Goal: Task Accomplishment & Management: Manage account settings

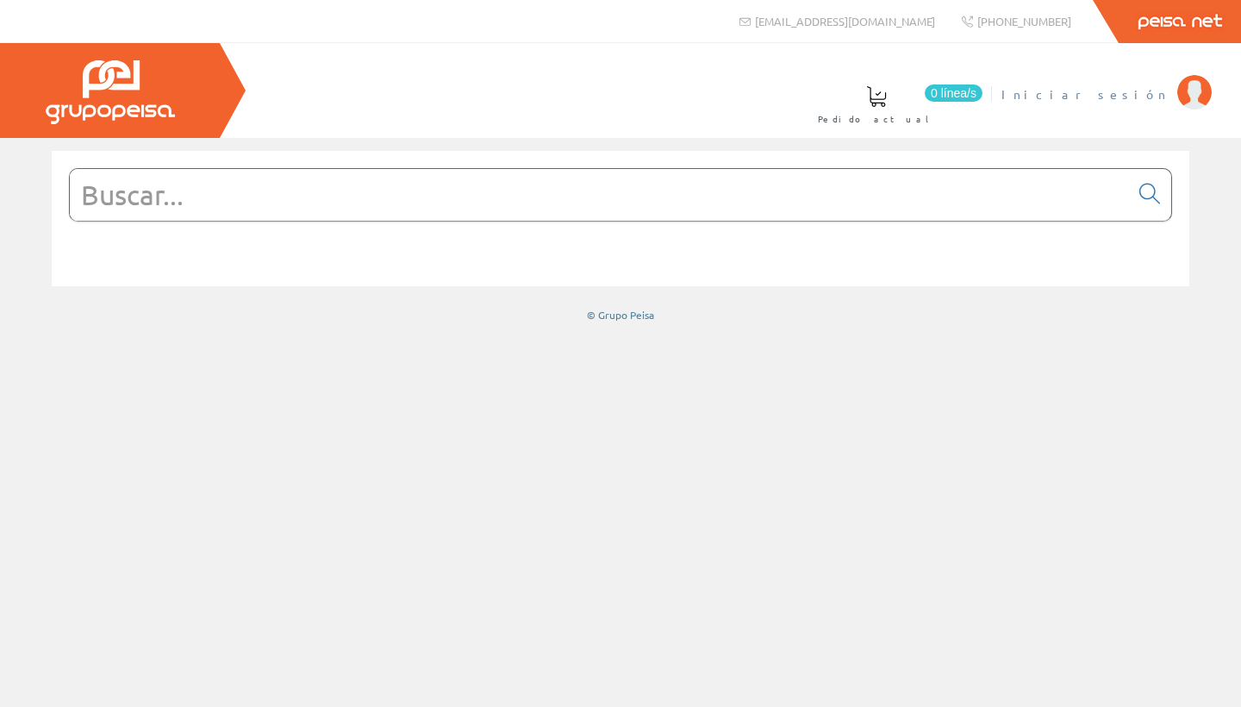
click at [610, 97] on span "Iniciar sesión" at bounding box center [1085, 93] width 167 height 17
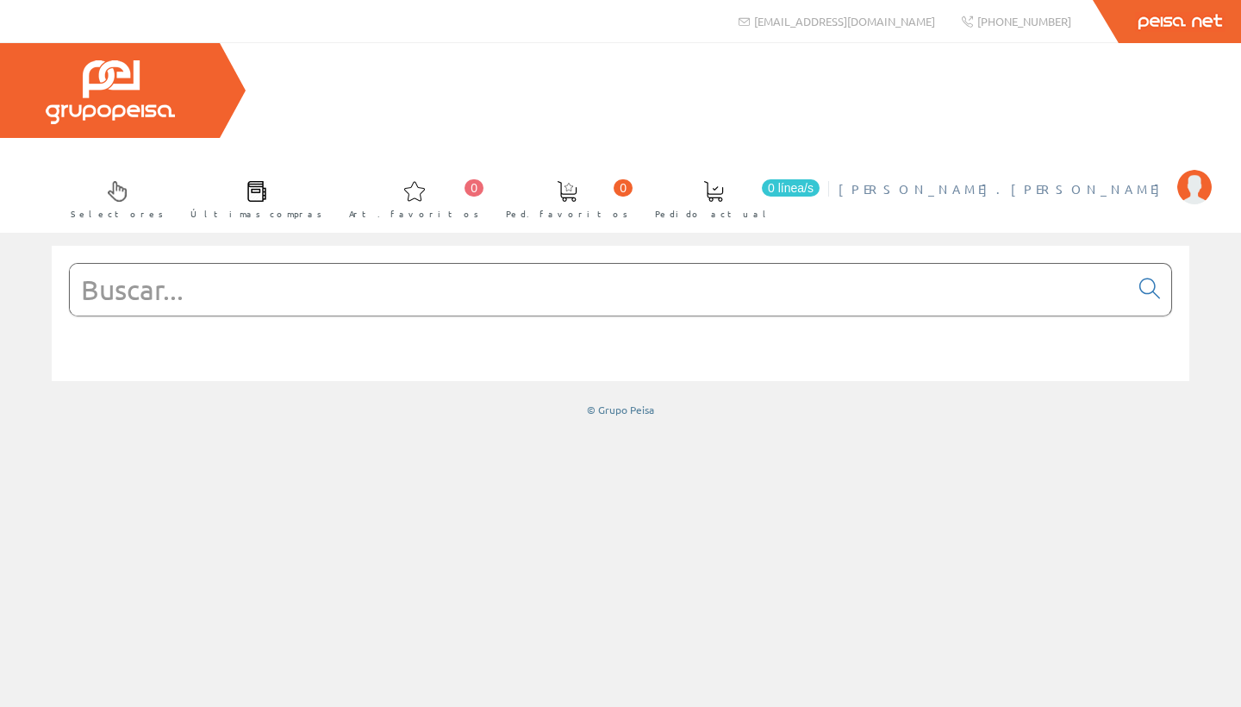
click at [1109, 166] on li "[PERSON_NAME].[PERSON_NAME] Mi cuenta Mis datos Mis ofertas Mis pedidos Mis alb…" at bounding box center [1024, 199] width 381 height 66
click at [1094, 180] on span "[PERSON_NAME].[PERSON_NAME]" at bounding box center [1004, 188] width 330 height 17
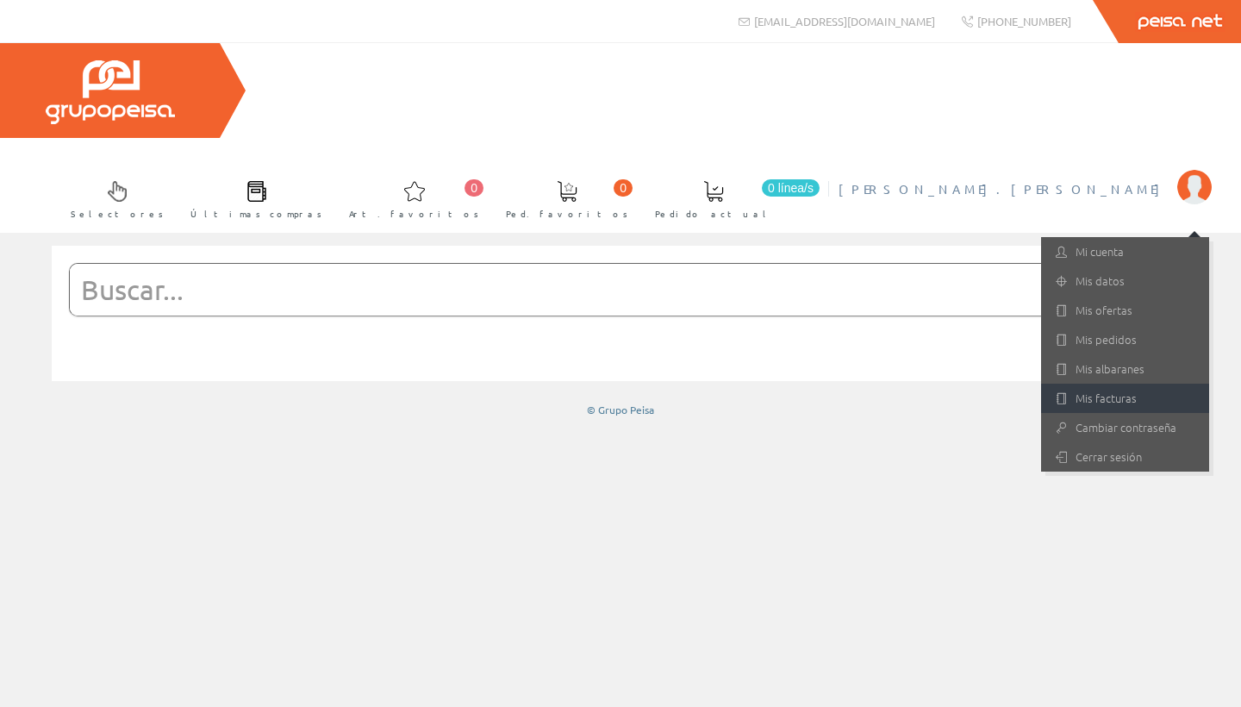
click at [1109, 384] on link "Mis facturas" at bounding box center [1125, 398] width 168 height 29
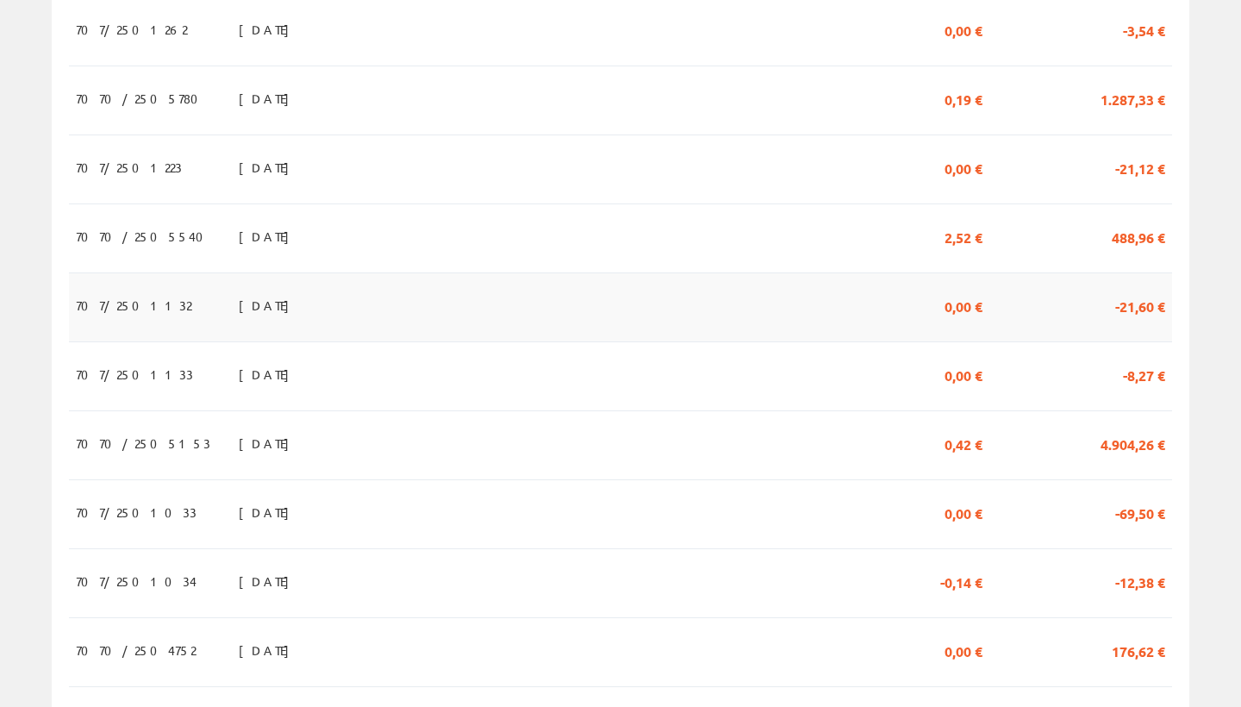
scroll to position [689, 0]
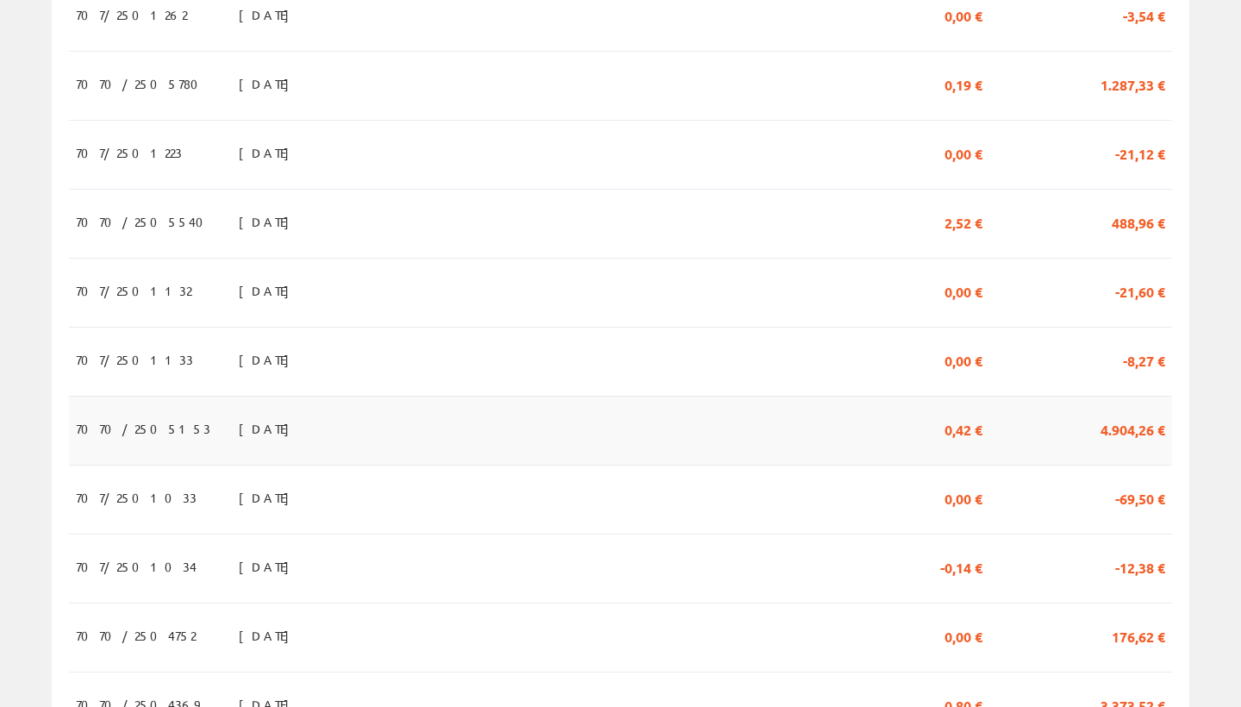
click at [1128, 414] on span "4.904,26 €" at bounding box center [1133, 428] width 65 height 29
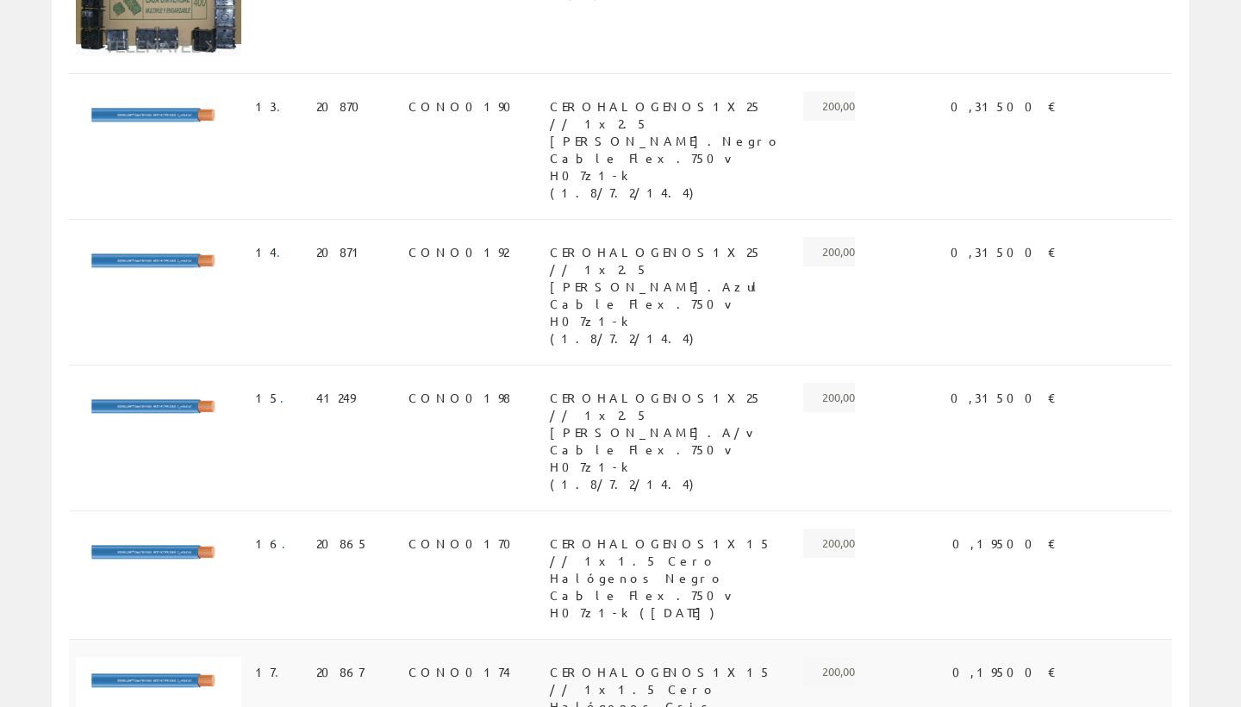
scroll to position [2230, 0]
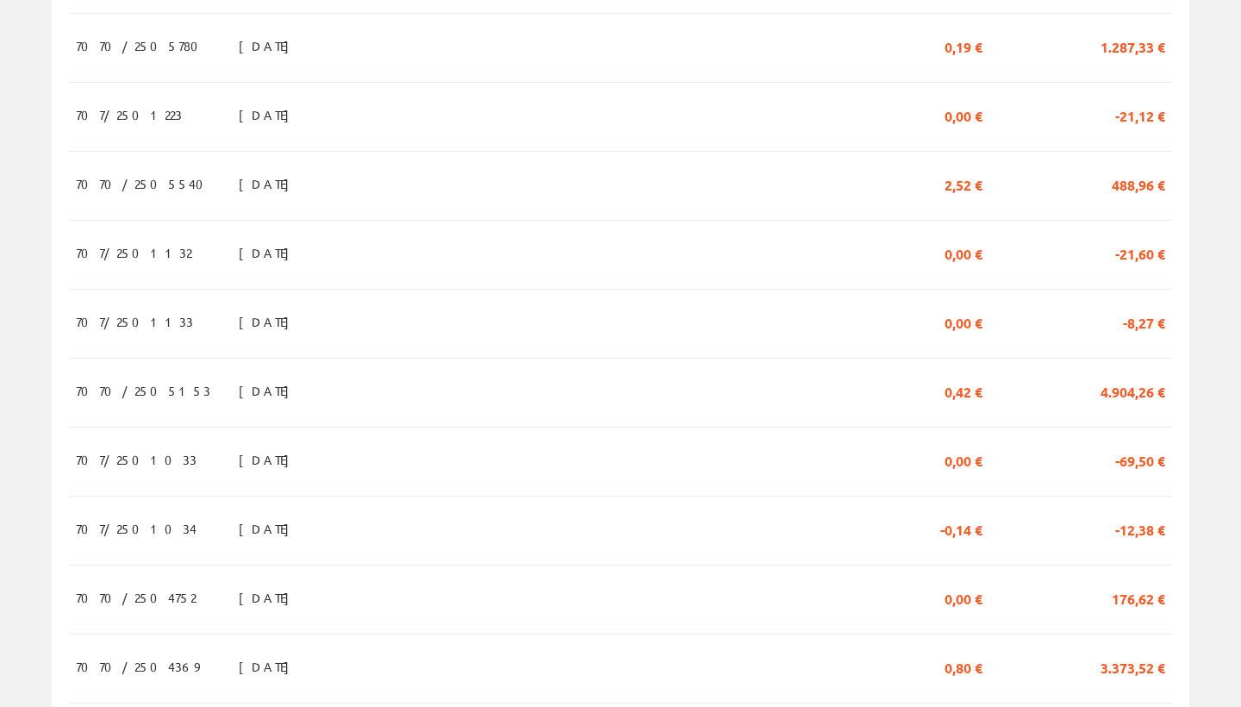
scroll to position [727, 0]
